Goal: Book appointment/travel/reservation

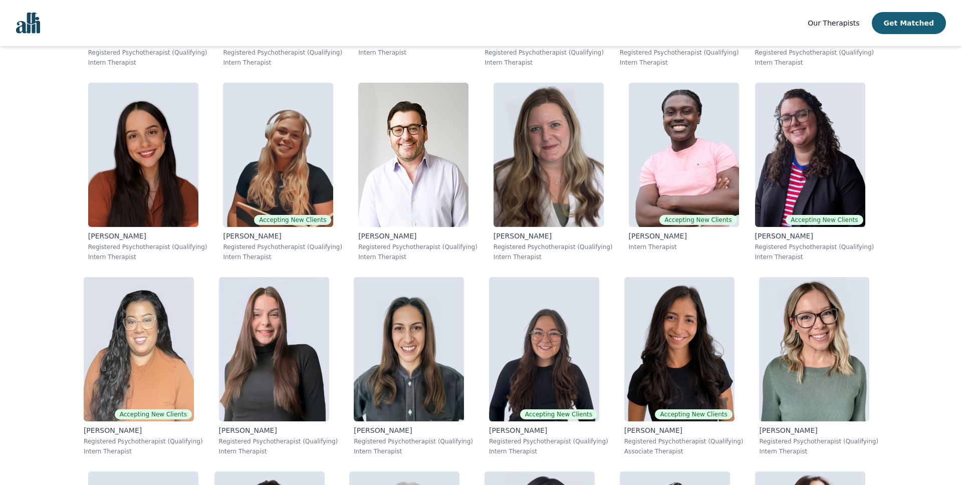
scroll to position [4296, 0]
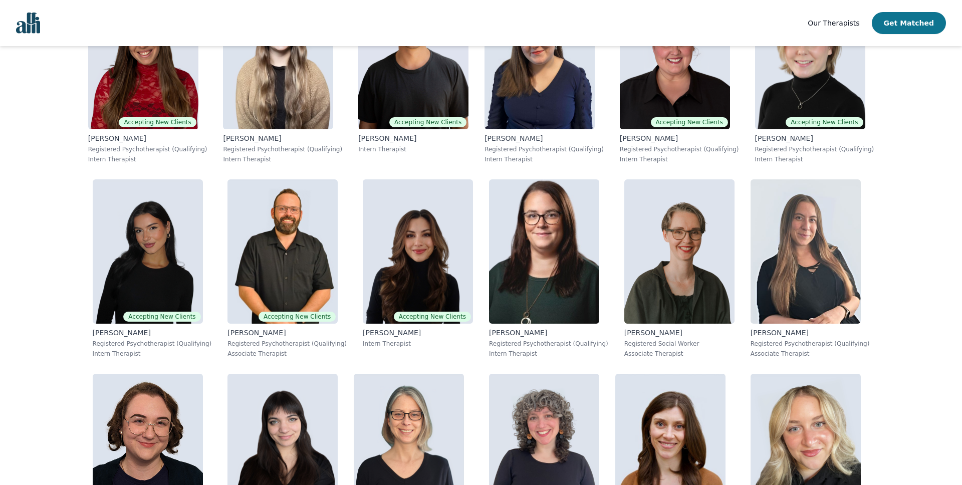
click at [910, 23] on button "Get Matched" at bounding box center [909, 23] width 74 height 22
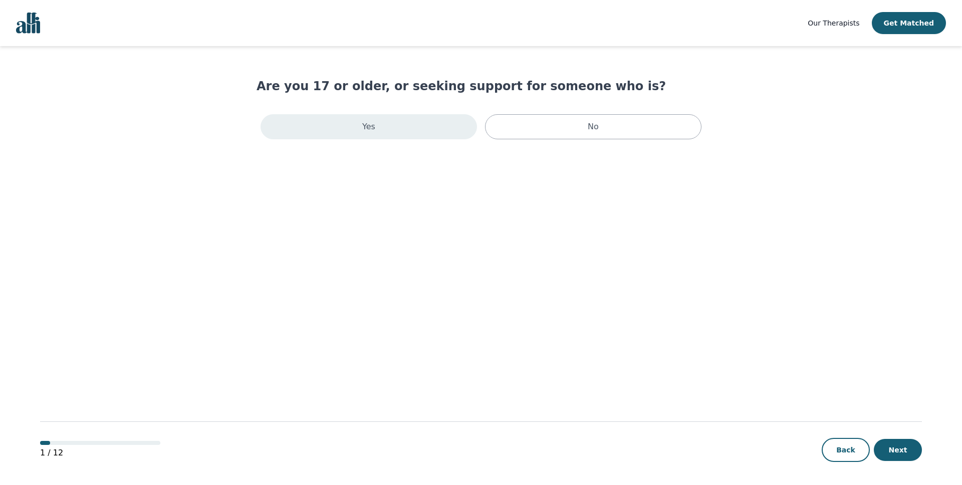
click at [423, 122] on div "Yes" at bounding box center [369, 126] width 216 height 25
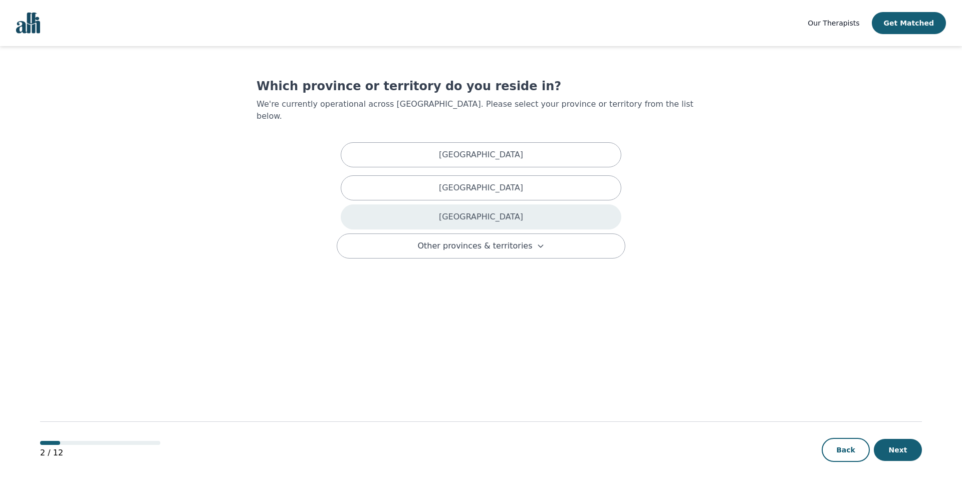
click at [492, 211] on p "Ontario" at bounding box center [481, 217] width 84 height 12
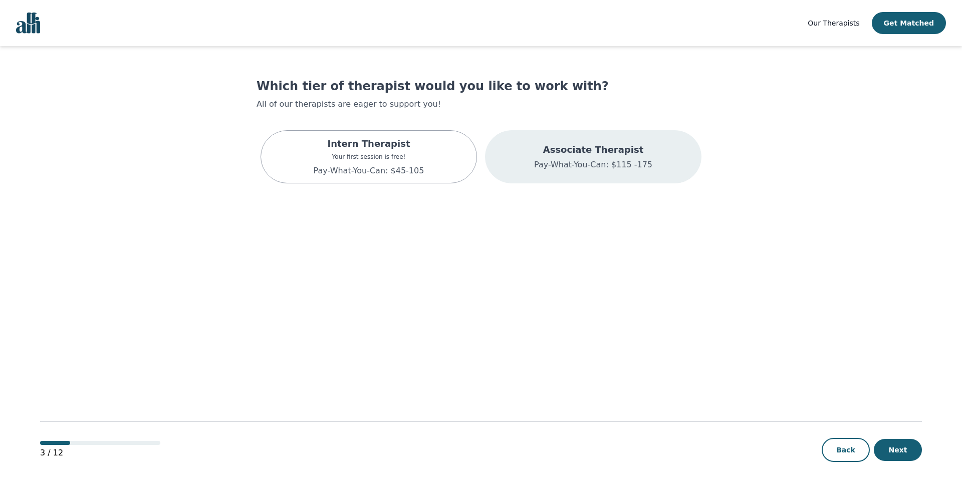
click at [574, 174] on div "Associate Therapist Pay-What-You-Can: $115 -175" at bounding box center [593, 156] width 216 height 53
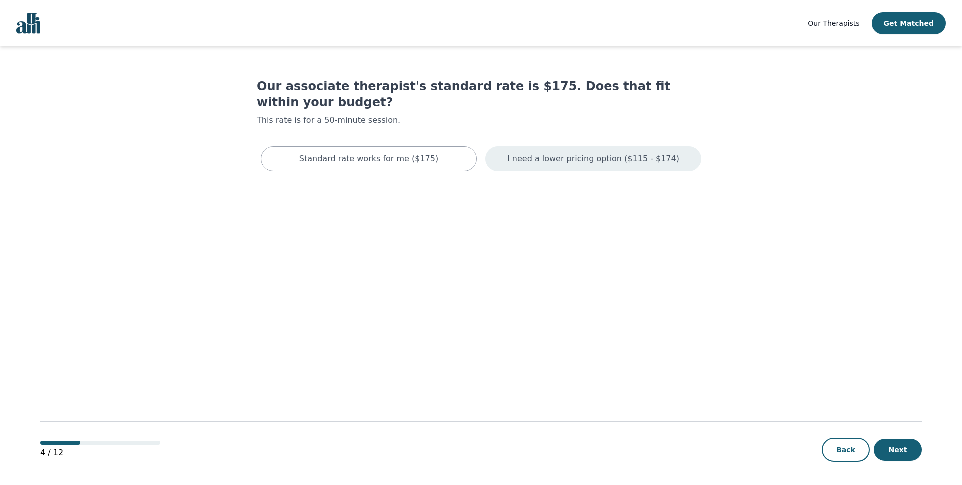
click at [581, 153] on p "I need a lower pricing option ($115 - $174)" at bounding box center [593, 159] width 172 height 12
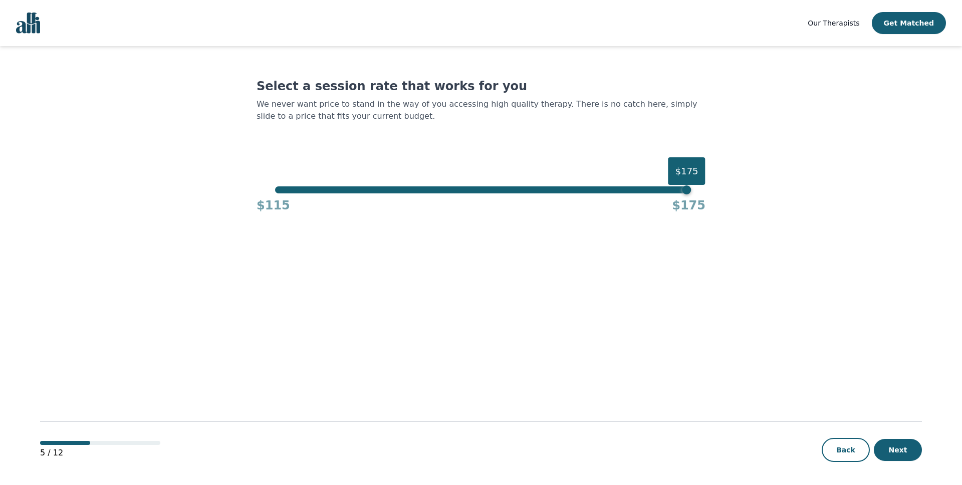
click at [279, 191] on div "$175" at bounding box center [480, 189] width 411 height 7
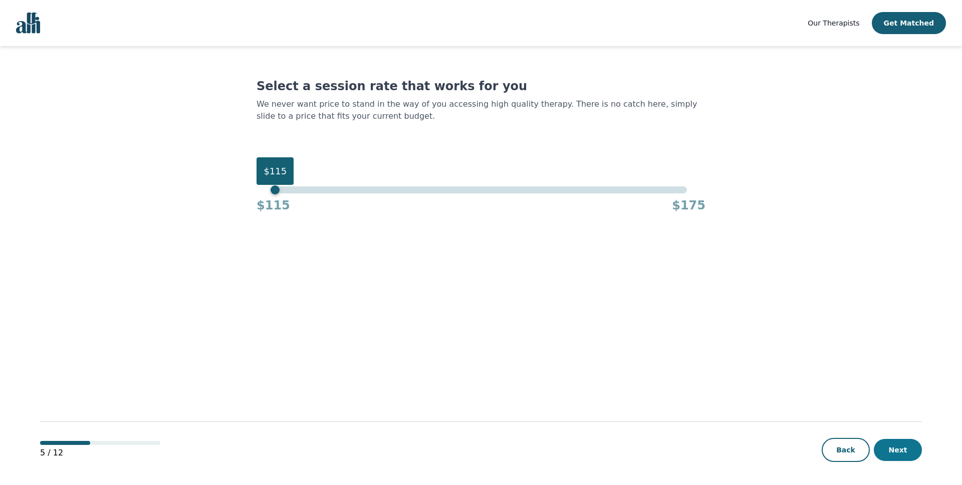
click at [903, 457] on button "Next" at bounding box center [898, 450] width 48 height 22
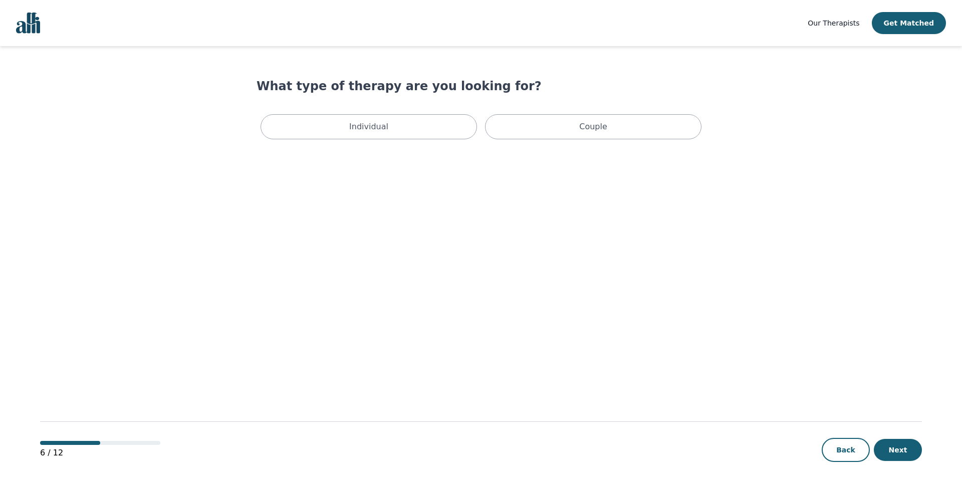
click at [419, 113] on div "Individual Couple" at bounding box center [481, 126] width 449 height 33
click at [419, 127] on div "Individual" at bounding box center [369, 126] width 216 height 25
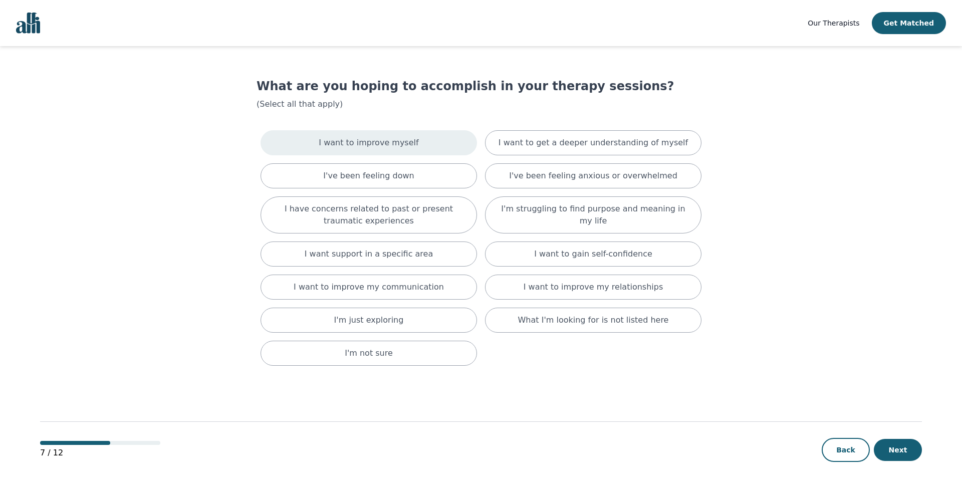
click at [435, 148] on div "I want to improve myself" at bounding box center [369, 142] width 216 height 25
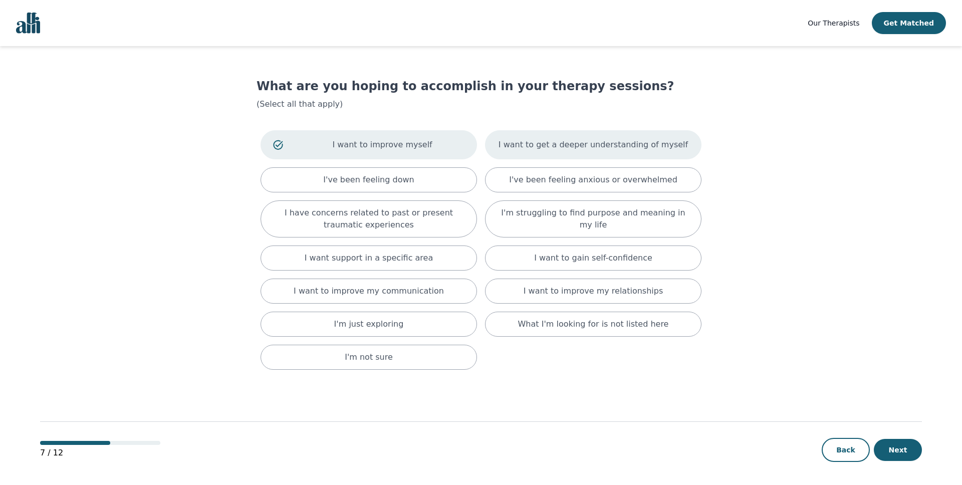
click at [517, 152] on div "I want to get a deeper understanding of myself" at bounding box center [593, 144] width 216 height 29
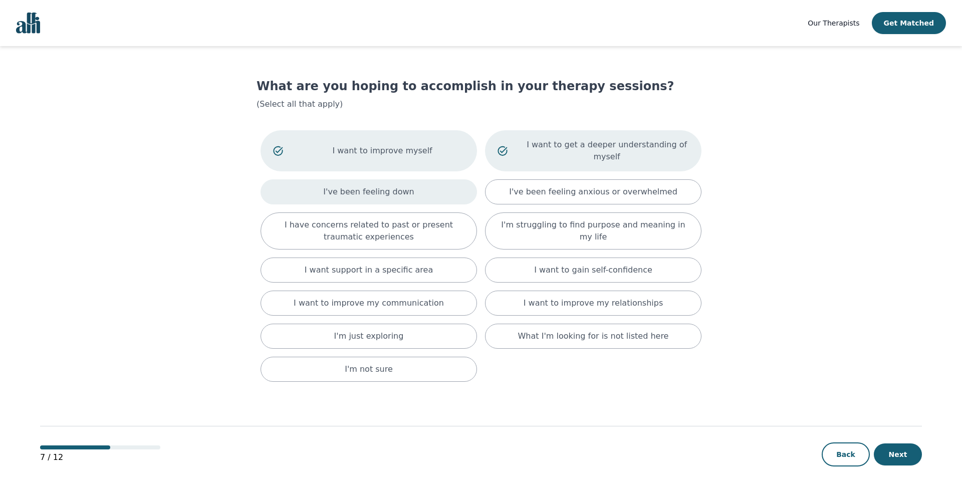
click at [425, 197] on div "I've been feeling down" at bounding box center [369, 191] width 216 height 25
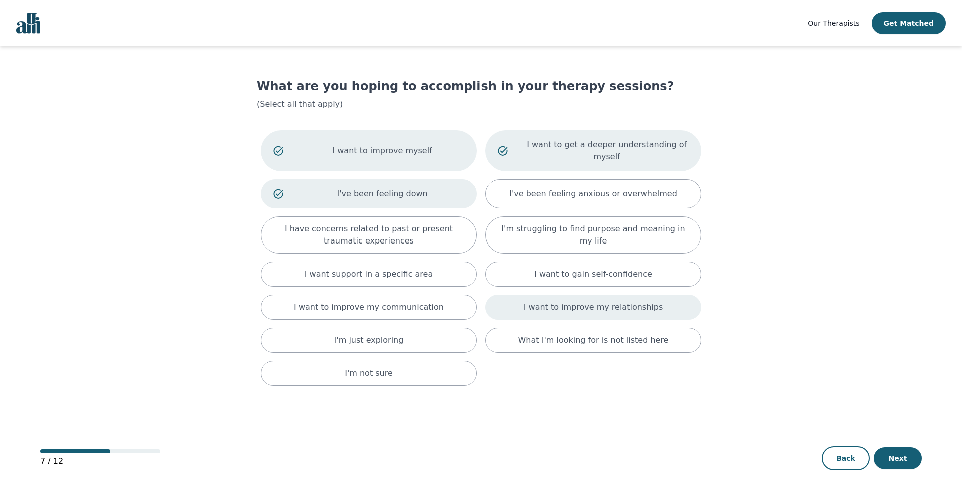
click at [532, 319] on div "I want to improve my relationships" at bounding box center [593, 307] width 216 height 25
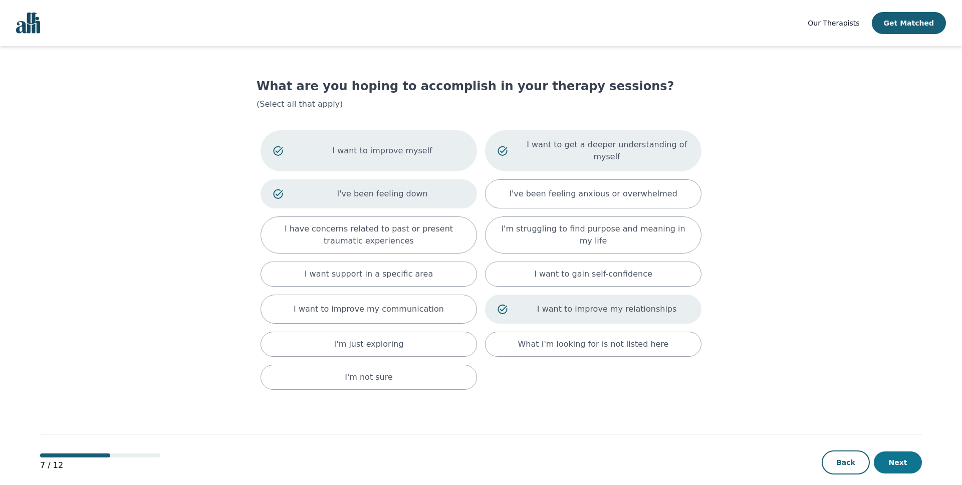
click at [891, 460] on button "Next" at bounding box center [898, 462] width 48 height 22
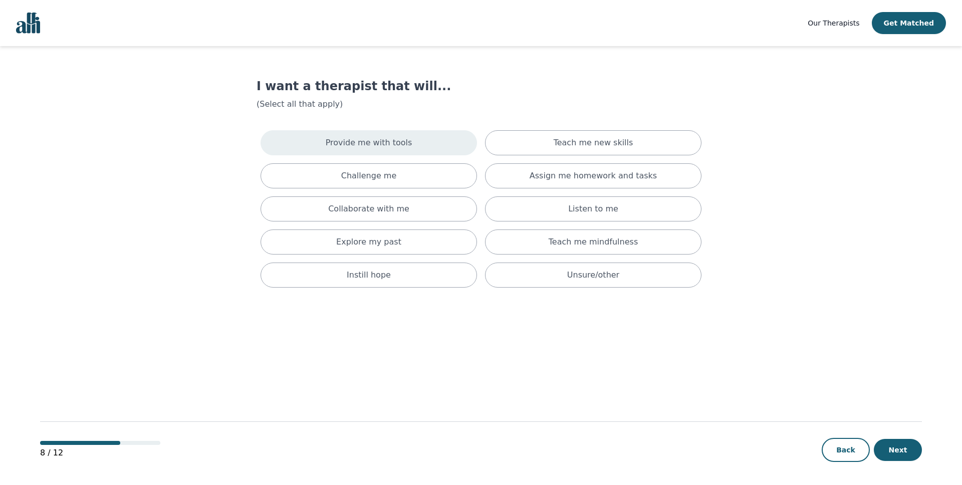
click at [463, 146] on div "Provide me with tools" at bounding box center [369, 142] width 216 height 25
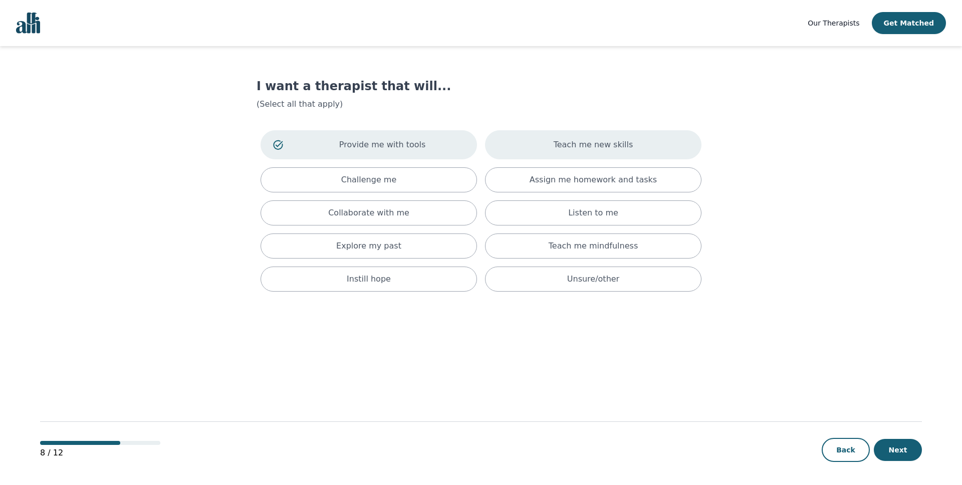
click at [571, 142] on p "Teach me new skills" at bounding box center [594, 145] width 80 height 12
click at [432, 170] on div "Challenge me" at bounding box center [369, 179] width 216 height 25
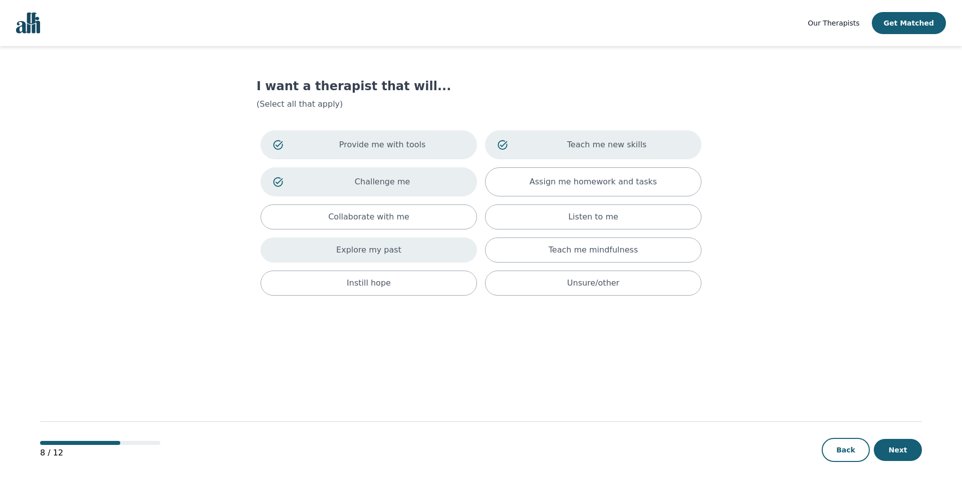
click at [450, 244] on div "Explore my past" at bounding box center [369, 250] width 216 height 25
click at [540, 259] on div "Teach me mindfulness" at bounding box center [593, 252] width 216 height 29
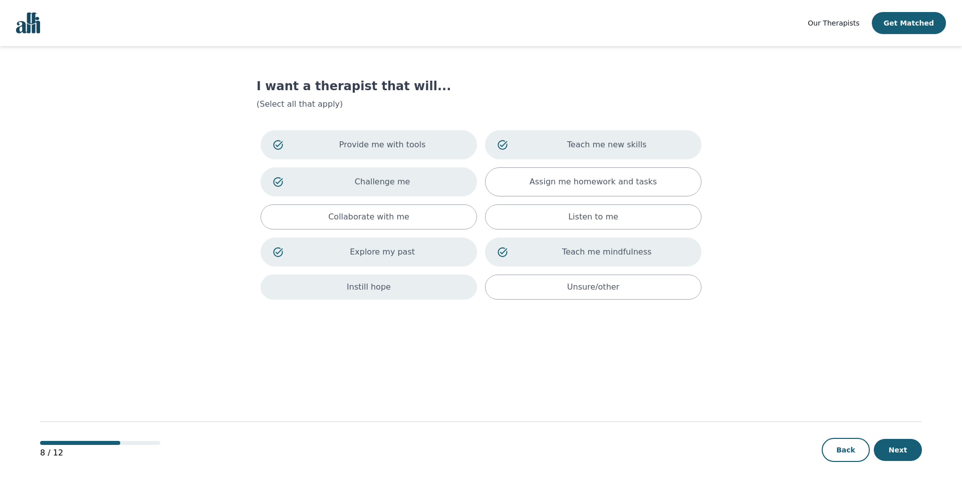
click at [455, 288] on div "Instill hope" at bounding box center [369, 287] width 216 height 25
click at [906, 455] on button "Next" at bounding box center [898, 450] width 48 height 22
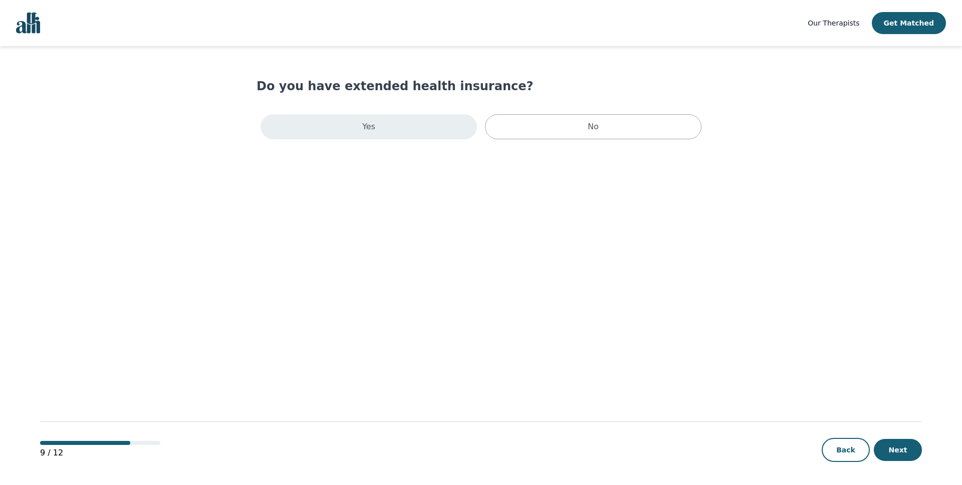
click at [402, 126] on div "Yes" at bounding box center [369, 126] width 216 height 25
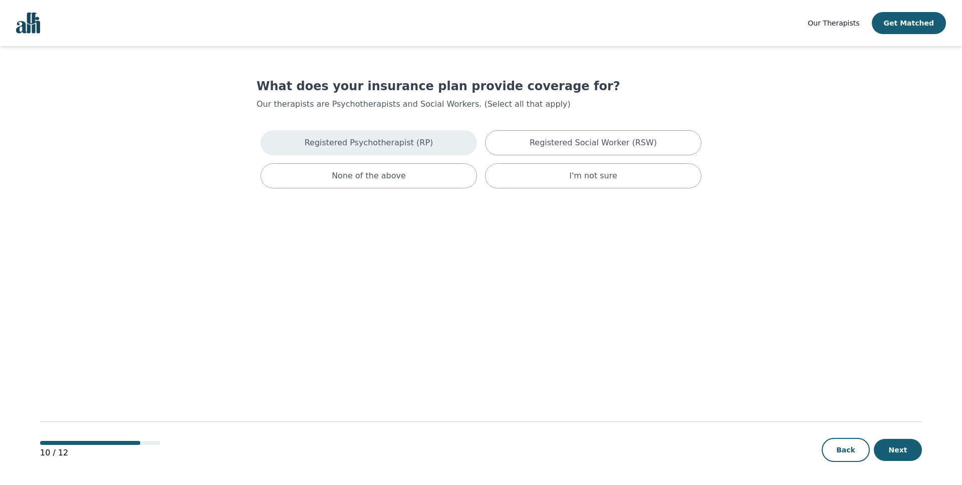
click at [413, 148] on p "Registered Psychotherapist (RP)" at bounding box center [369, 143] width 129 height 12
click at [899, 442] on button "Next" at bounding box center [898, 450] width 48 height 22
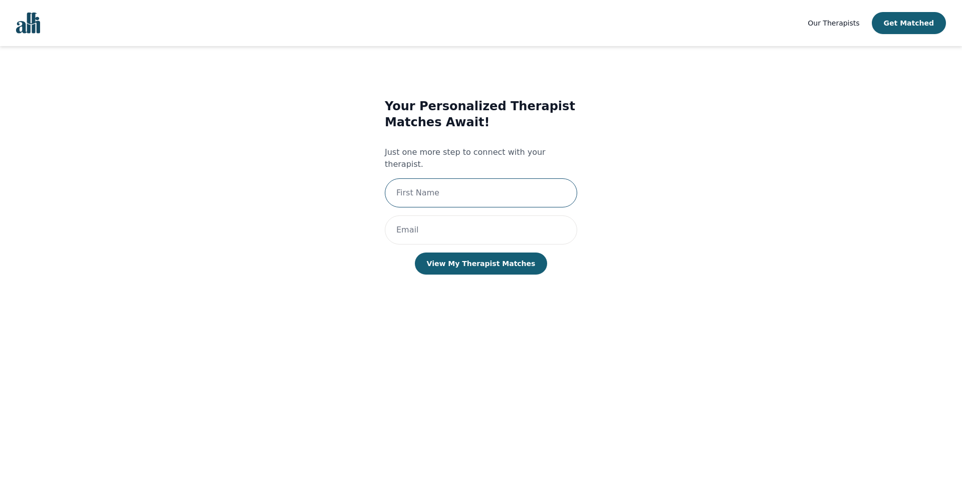
click at [482, 185] on input "text" at bounding box center [481, 192] width 192 height 29
type input "Nigel"
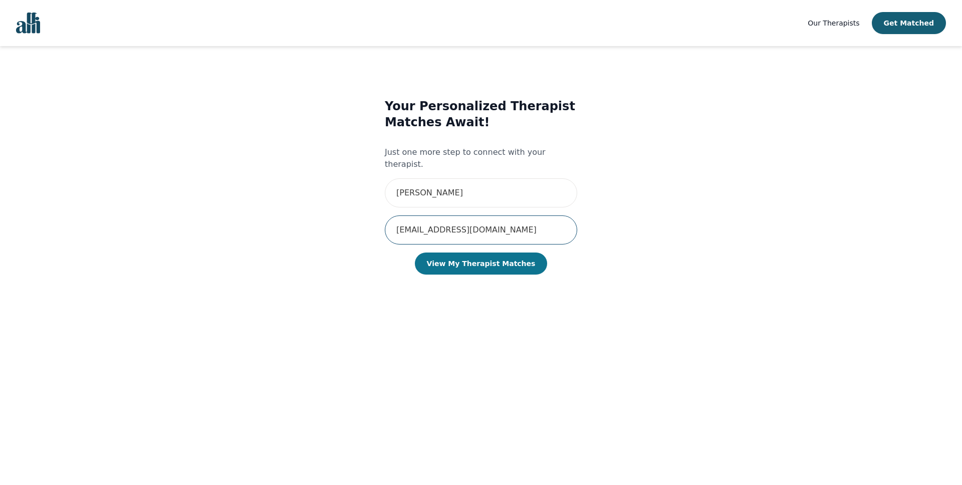
type input "nigelpinto30@gmail.com"
click at [507, 253] on button "View My Therapist Matches" at bounding box center [481, 264] width 133 height 22
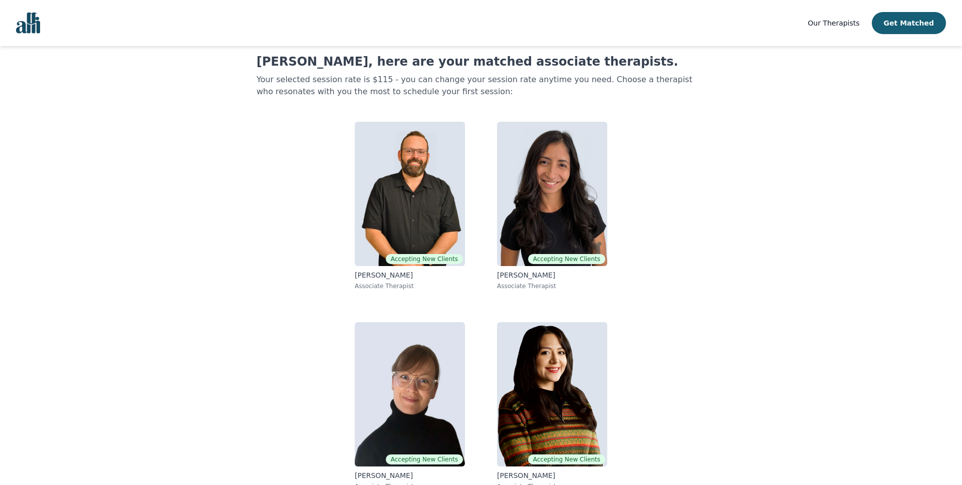
scroll to position [38, 0]
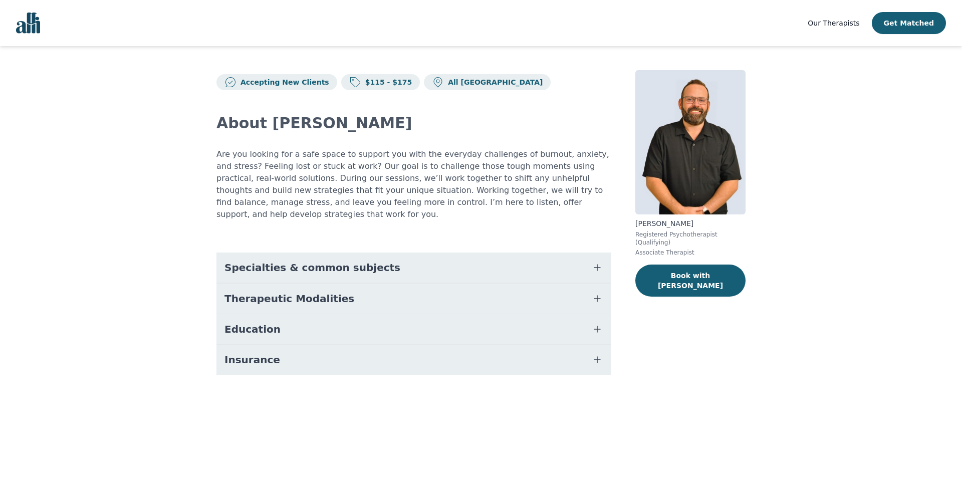
click at [602, 262] on icon "button" at bounding box center [597, 268] width 12 height 12
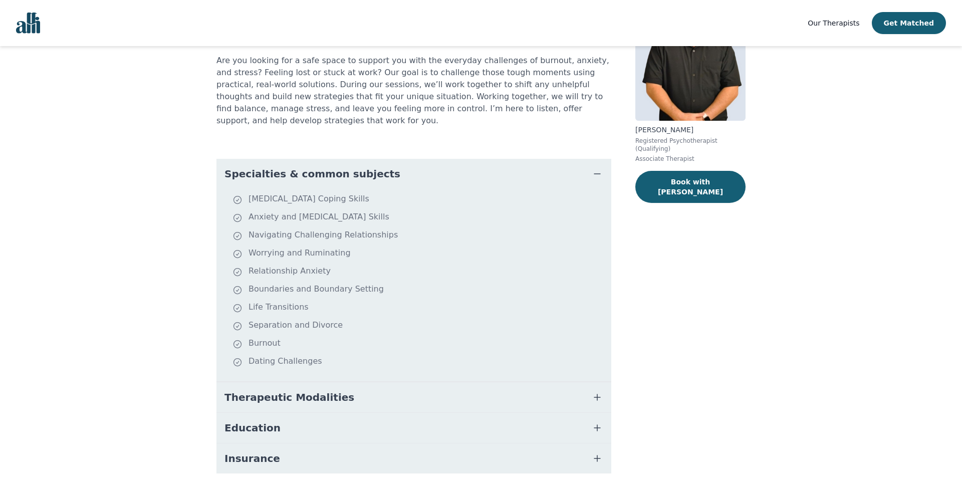
scroll to position [118, 0]
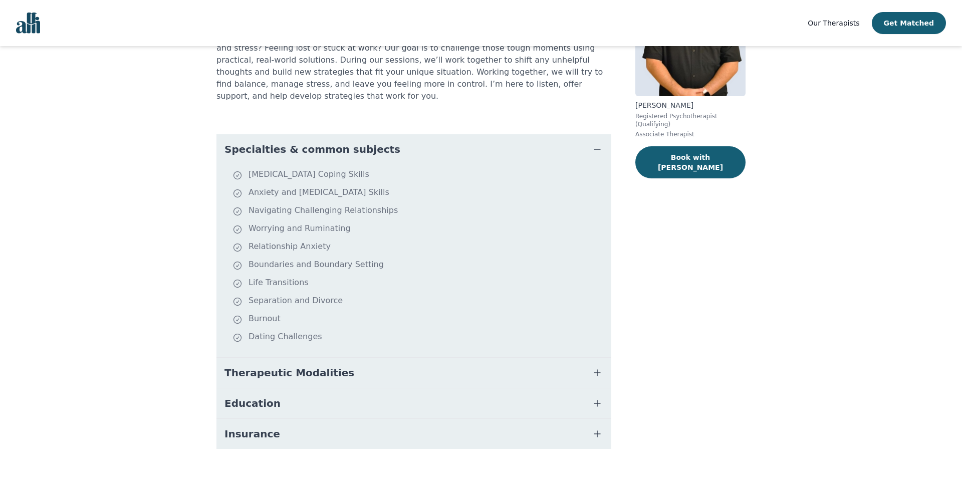
click at [592, 367] on icon "button" at bounding box center [597, 373] width 12 height 12
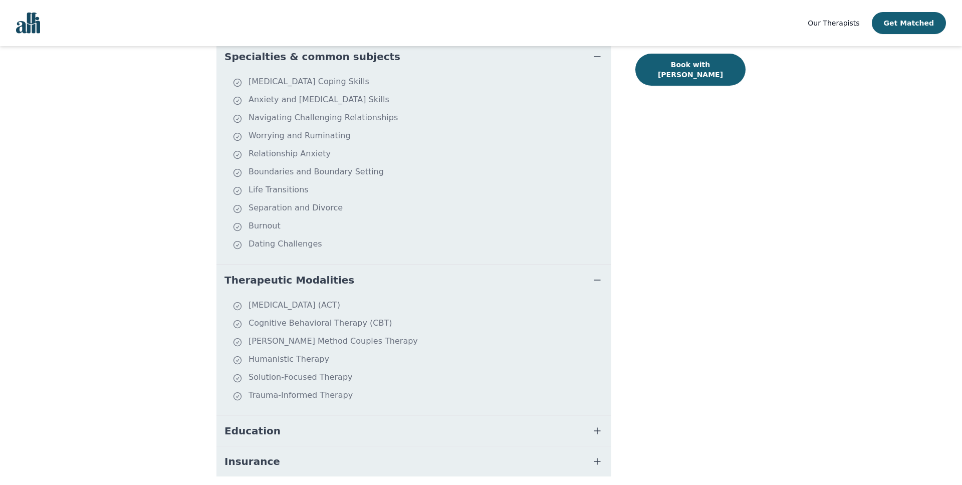
scroll to position [239, 0]
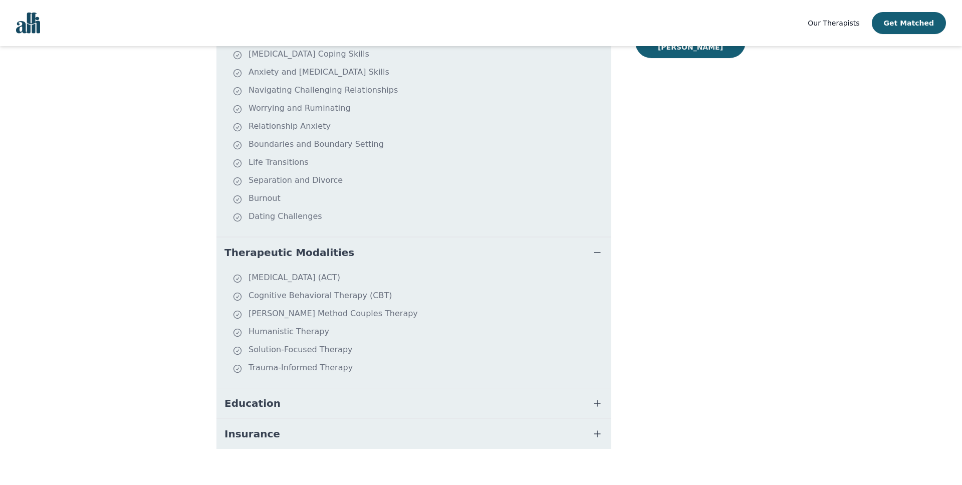
click at [607, 388] on button "Education" at bounding box center [413, 403] width 395 height 30
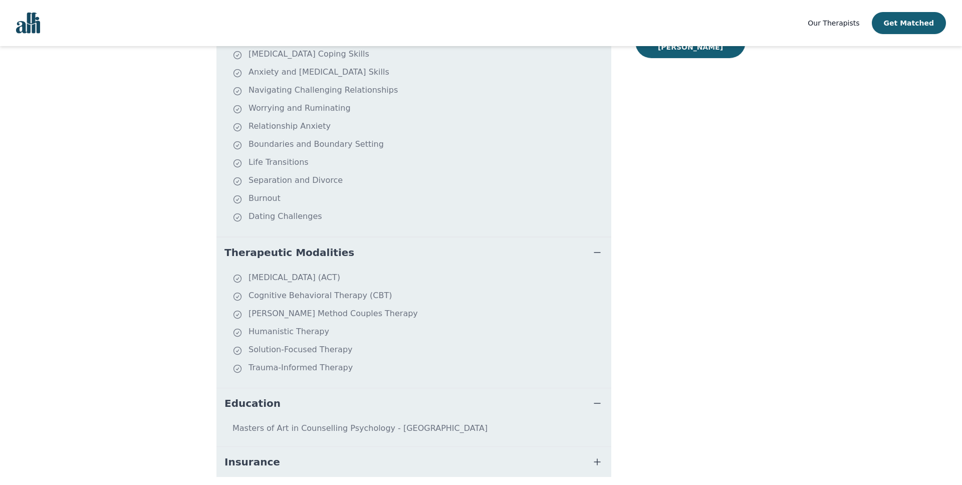
scroll to position [267, 0]
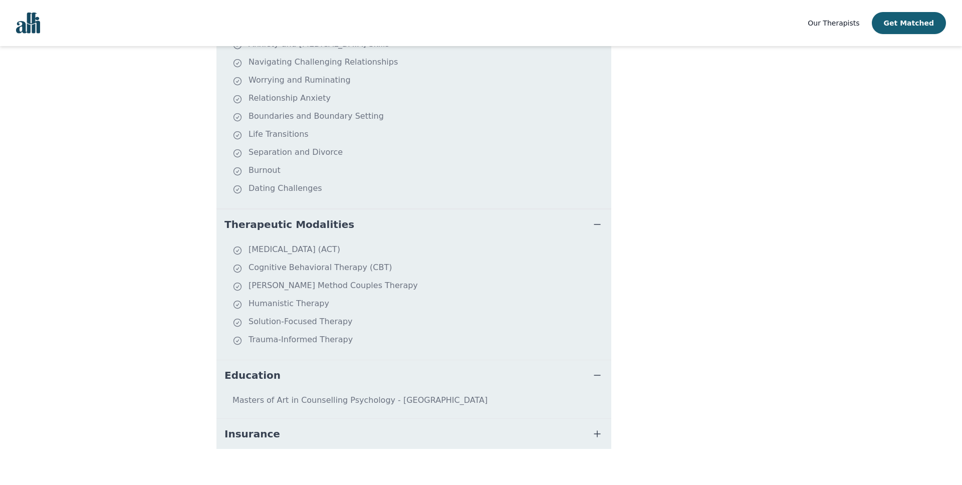
drag, startPoint x: 601, startPoint y: 424, endPoint x: 619, endPoint y: 415, distance: 19.7
click at [601, 428] on icon "button" at bounding box center [597, 434] width 12 height 12
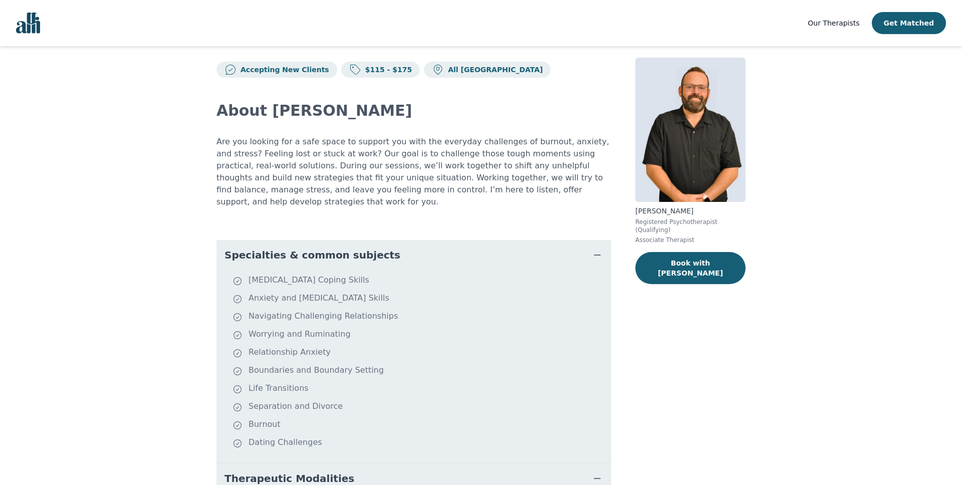
scroll to position [17, 0]
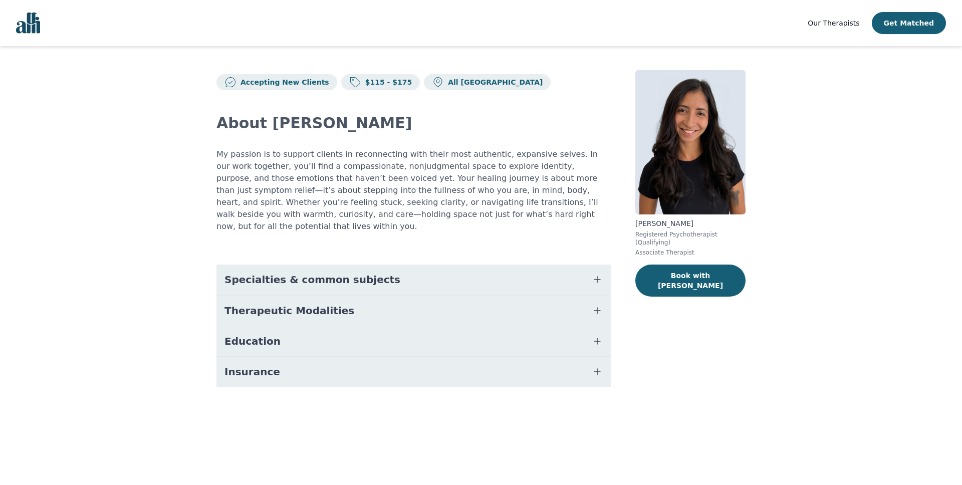
click at [506, 277] on button "Specialties & common subjects" at bounding box center [413, 280] width 395 height 30
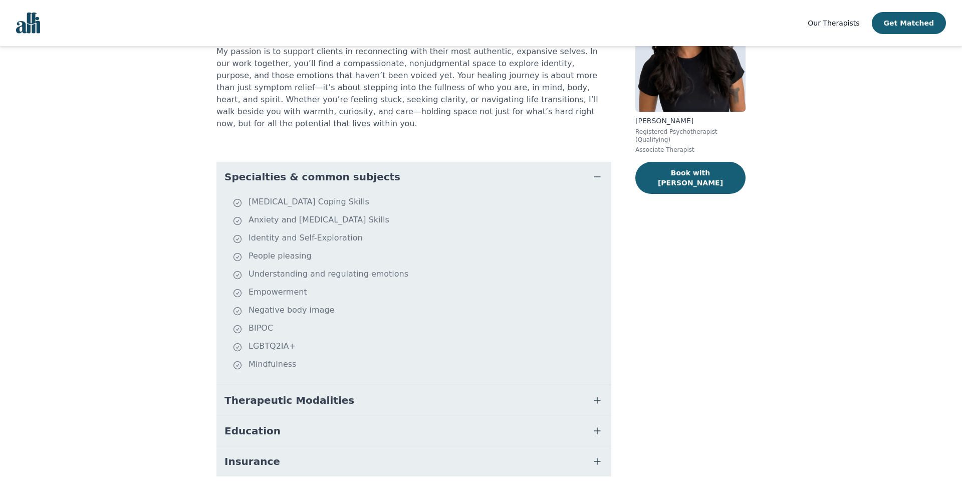
scroll to position [105, 0]
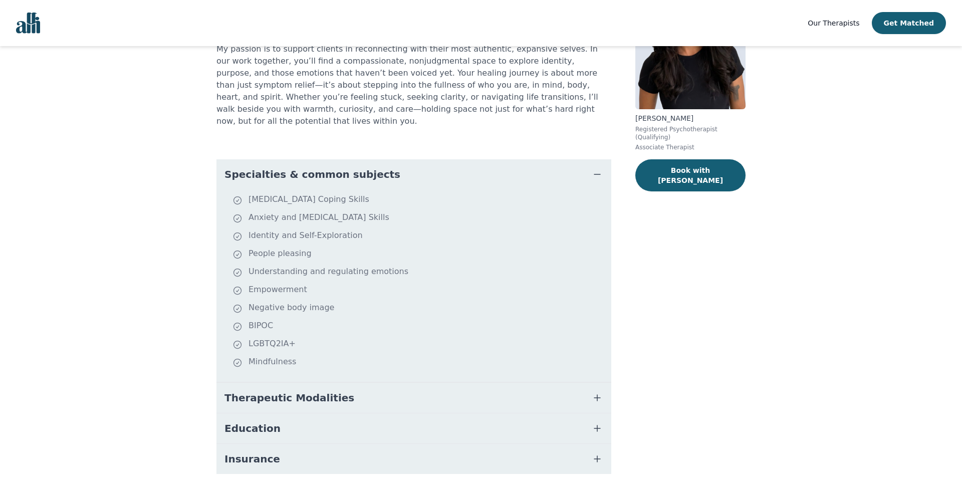
click at [589, 161] on button "Specialties & common subjects" at bounding box center [413, 174] width 395 height 30
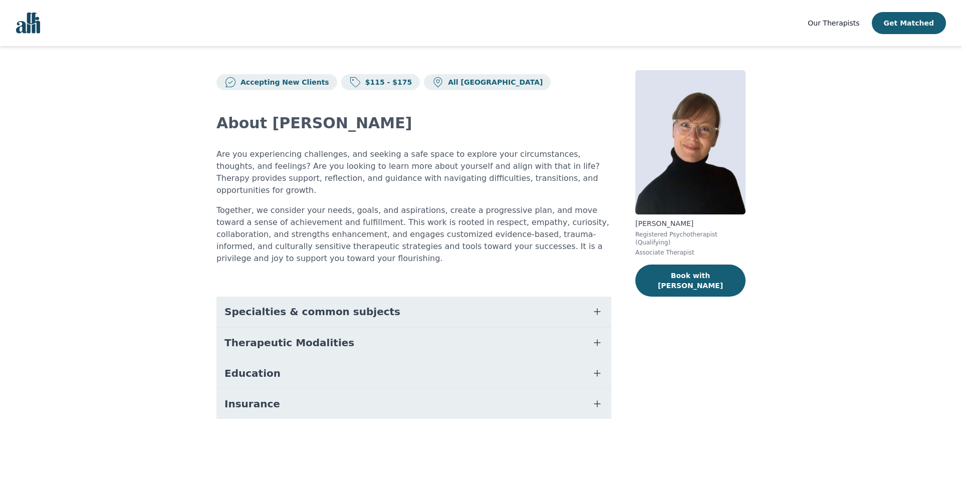
click at [606, 297] on button "Specialties & common subjects" at bounding box center [413, 312] width 395 height 30
